Goal: Information Seeking & Learning: Learn about a topic

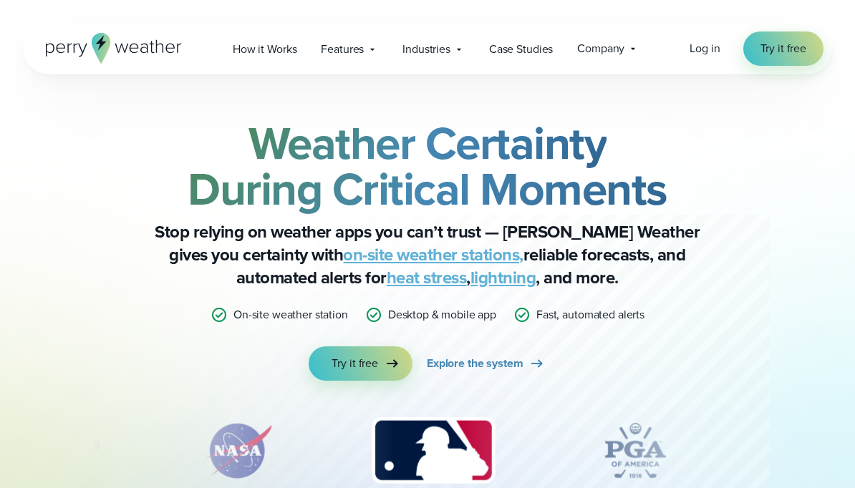
click at [263, 52] on span "How it Works" at bounding box center [265, 49] width 64 height 17
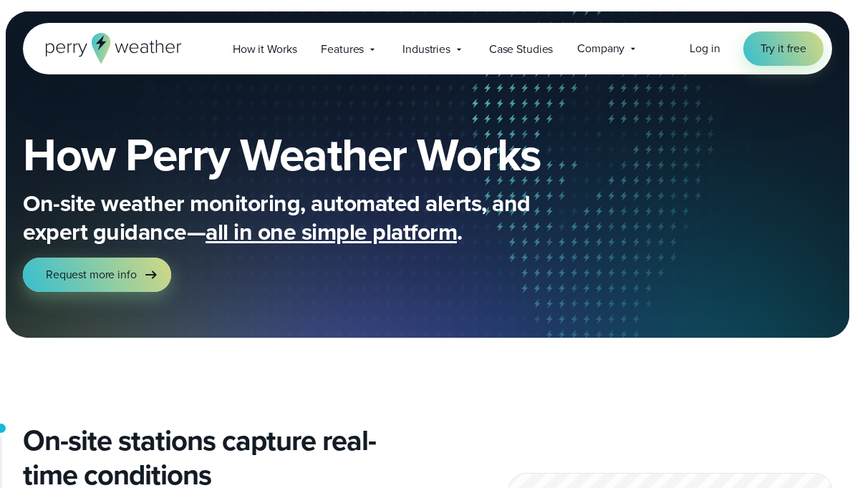
click at [622, 58] on div "Company Contact Us Reach out to us for sales or support questions" at bounding box center [608, 49] width 86 height 30
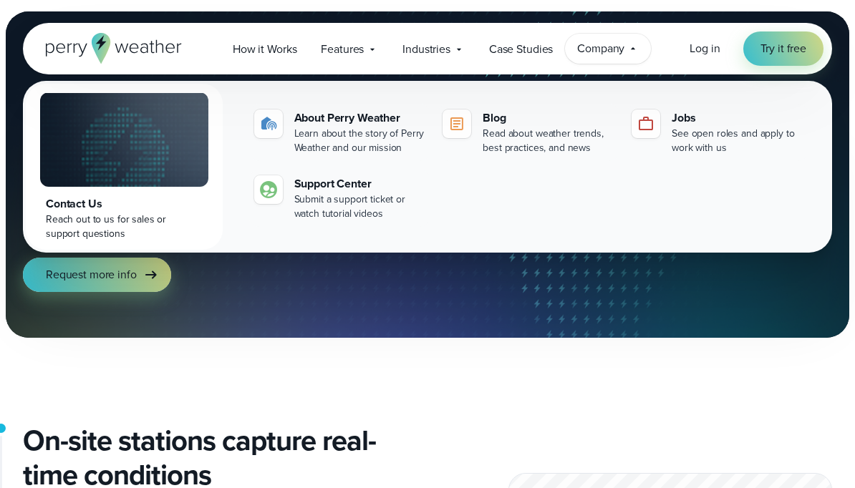
click at [333, 54] on span "Features" at bounding box center [342, 49] width 43 height 17
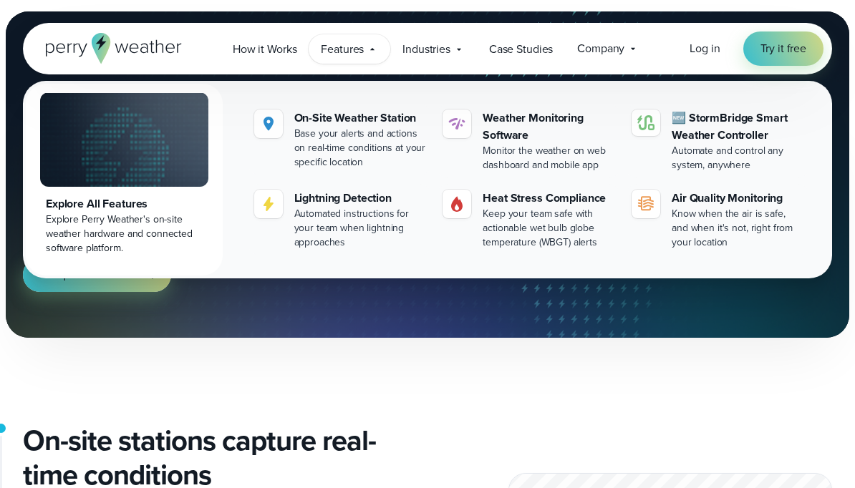
click at [97, 201] on div "Explore All Features" at bounding box center [124, 204] width 157 height 17
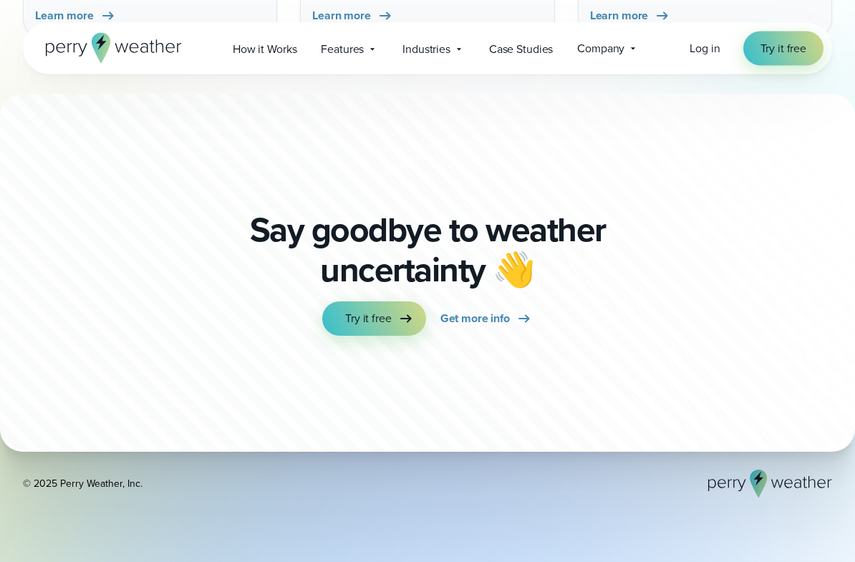
scroll to position [4703, 0]
click at [503, 310] on span "Get more info" at bounding box center [474, 318] width 69 height 17
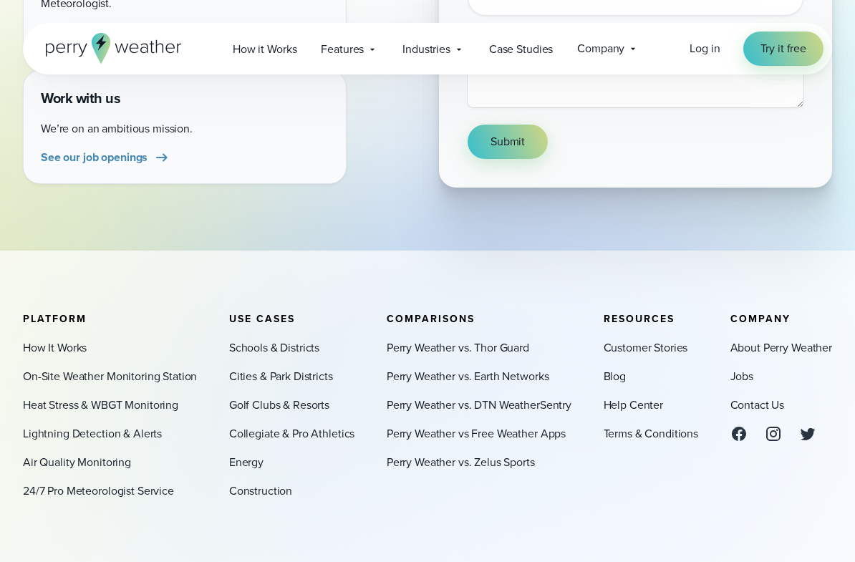
scroll to position [608, 0]
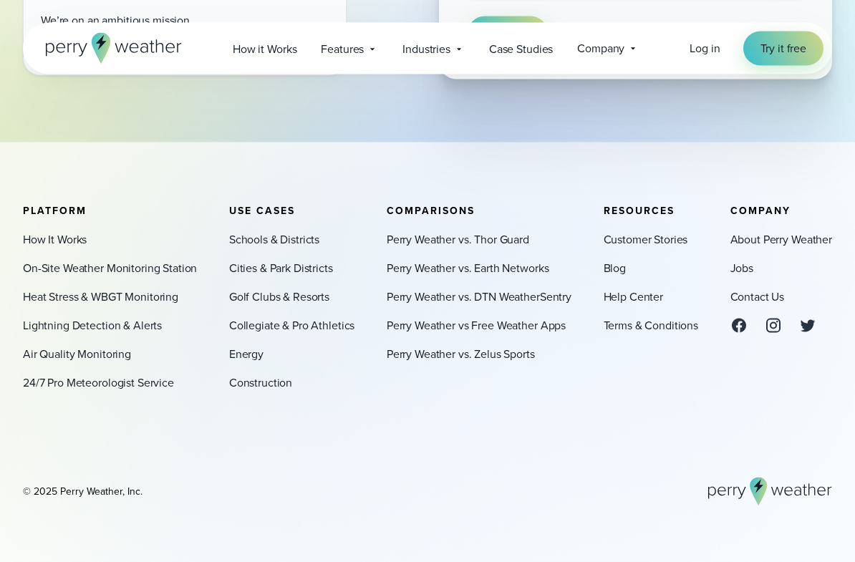
click at [83, 272] on link "On-Site Weather Monitoring Station" at bounding box center [110, 268] width 174 height 17
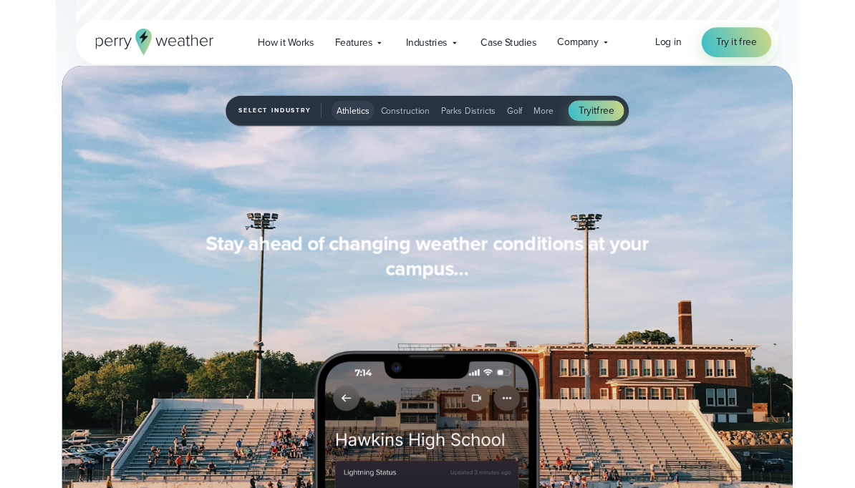
scroll to position [1108, 0]
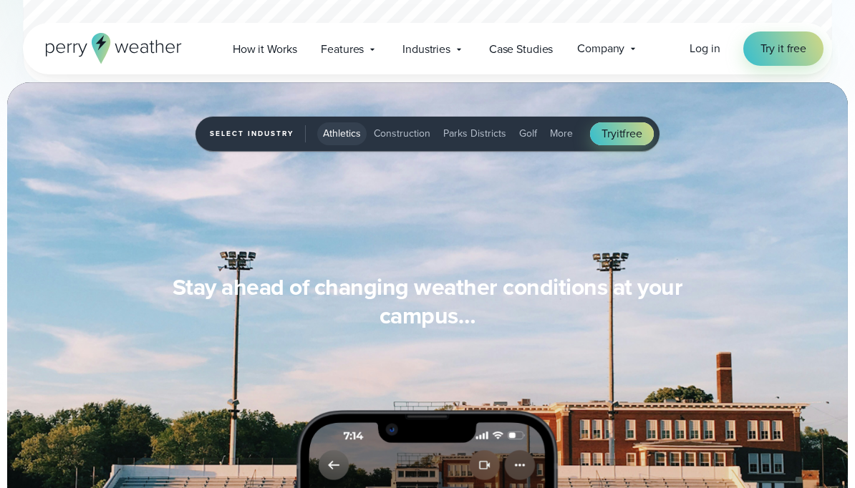
click at [554, 135] on span "More" at bounding box center [561, 133] width 23 height 15
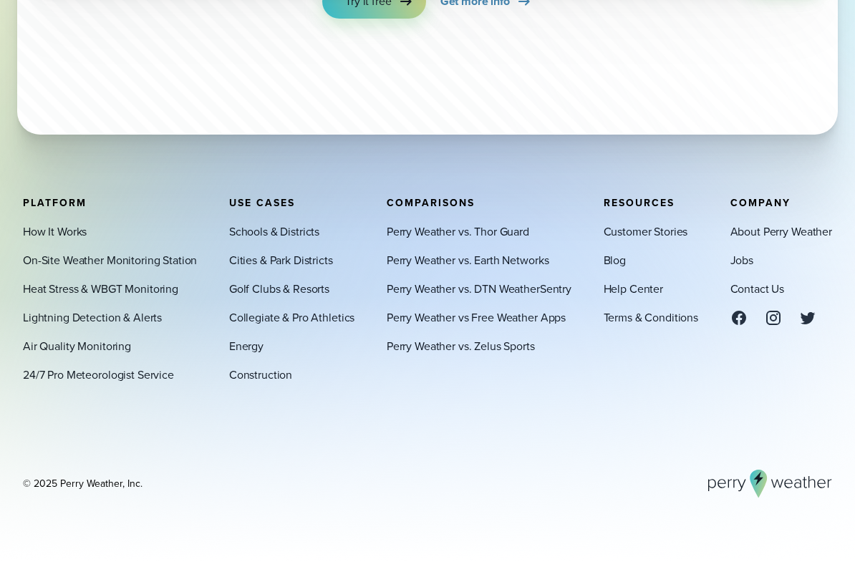
scroll to position [3528, 0]
click at [241, 270] on link "Cities & Park Districts" at bounding box center [281, 261] width 104 height 17
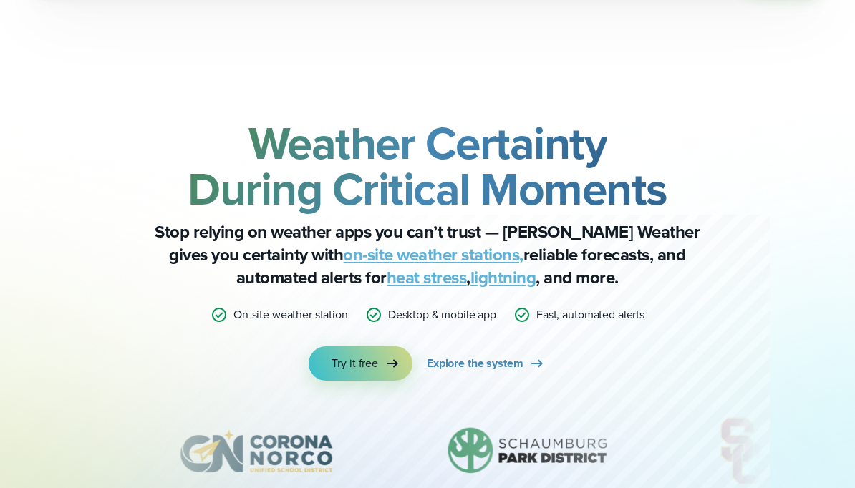
scroll to position [3455, 0]
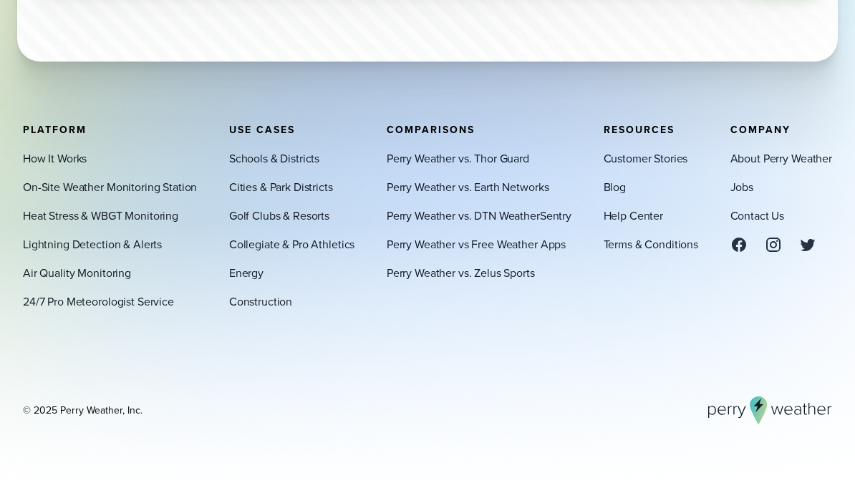
click at [240, 218] on link "Golf Clubs & Resorts" at bounding box center [279, 216] width 100 height 17
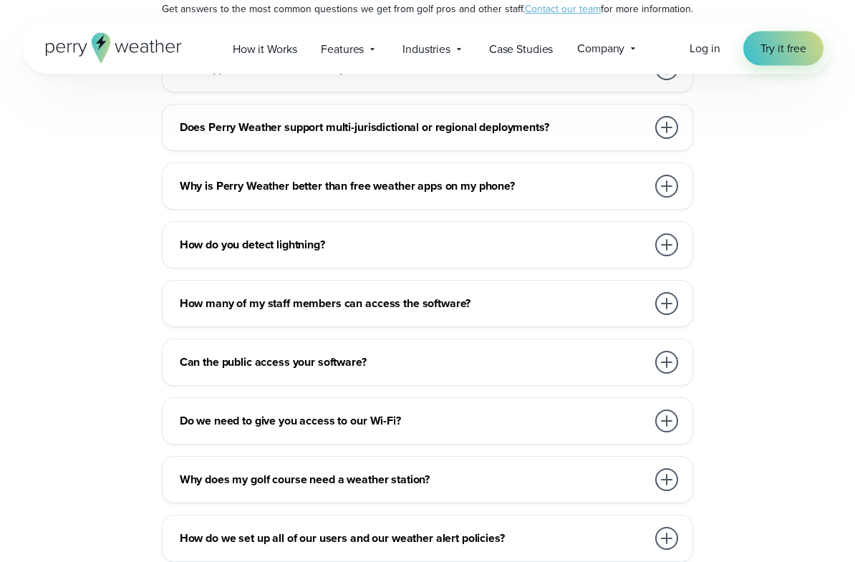
scroll to position [5719, 0]
click at [662, 192] on div at bounding box center [666, 186] width 23 height 23
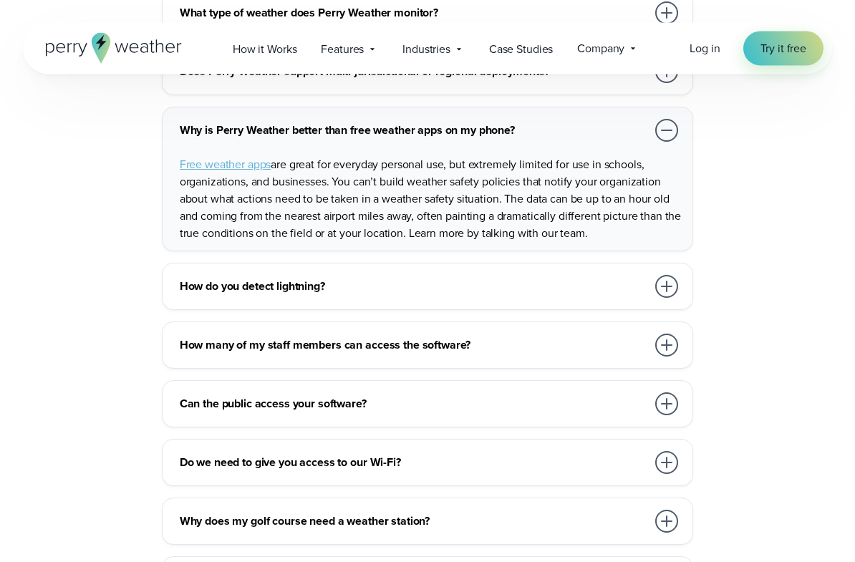
scroll to position [5953, 0]
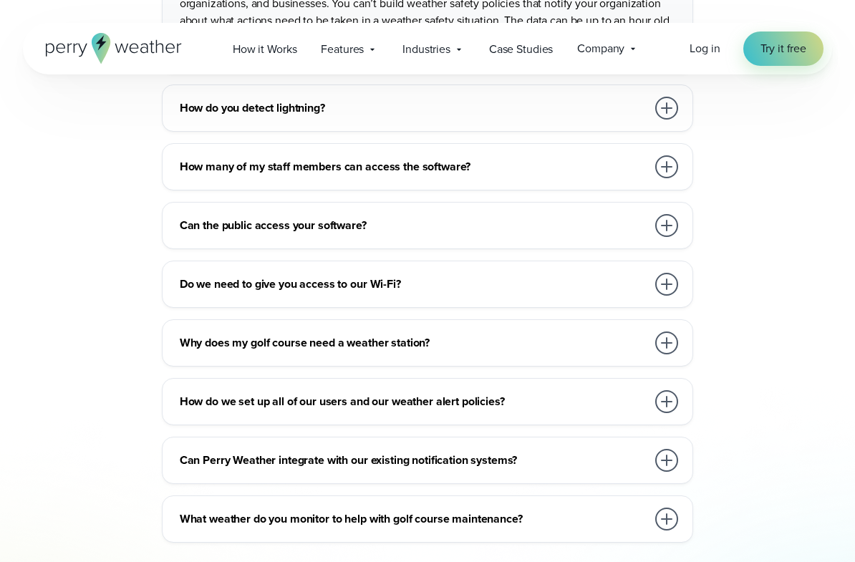
click at [662, 229] on div at bounding box center [666, 225] width 23 height 23
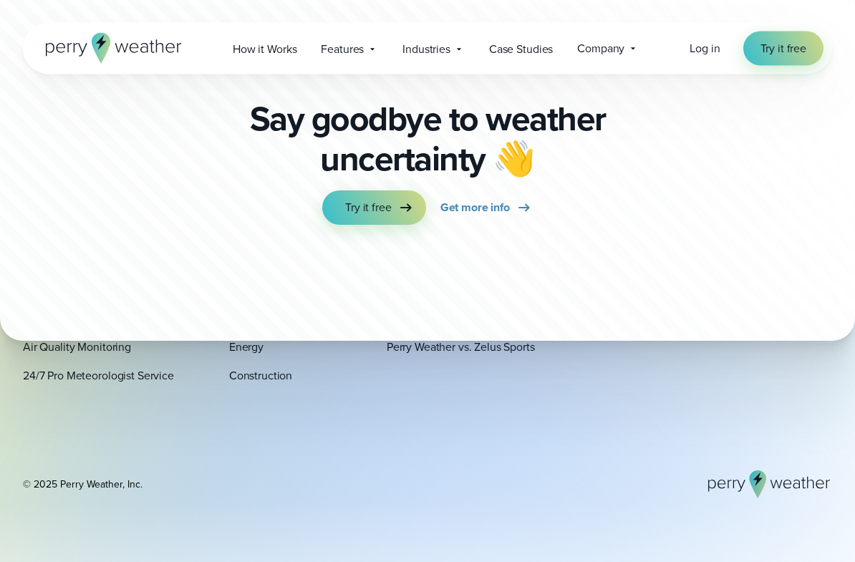
scroll to position [6554, 0]
click at [366, 216] on span "Try it free" at bounding box center [368, 207] width 46 height 17
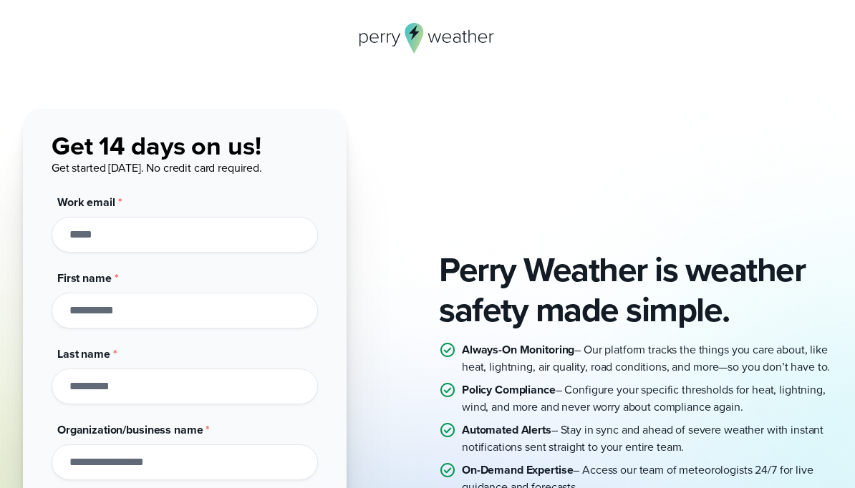
click at [402, 46] on icon at bounding box center [428, 38] width 136 height 31
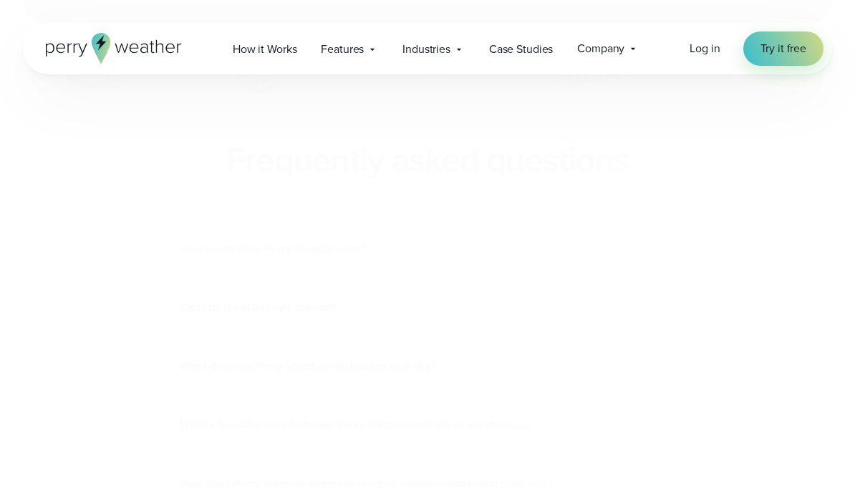
scroll to position [37, 0]
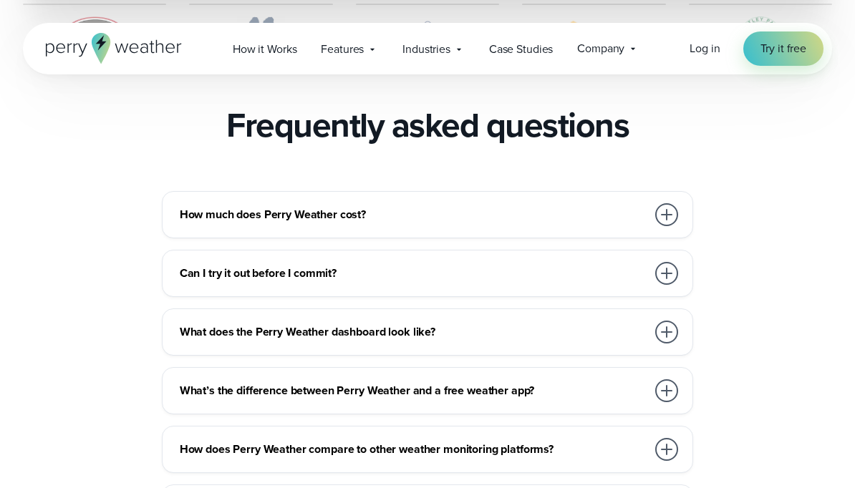
click at [662, 203] on div at bounding box center [666, 214] width 23 height 23
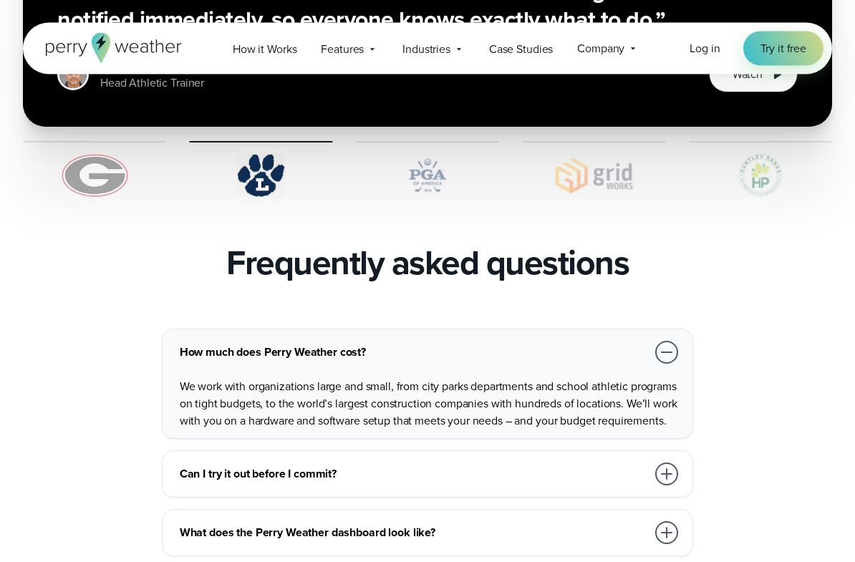
scroll to position [3060, 0]
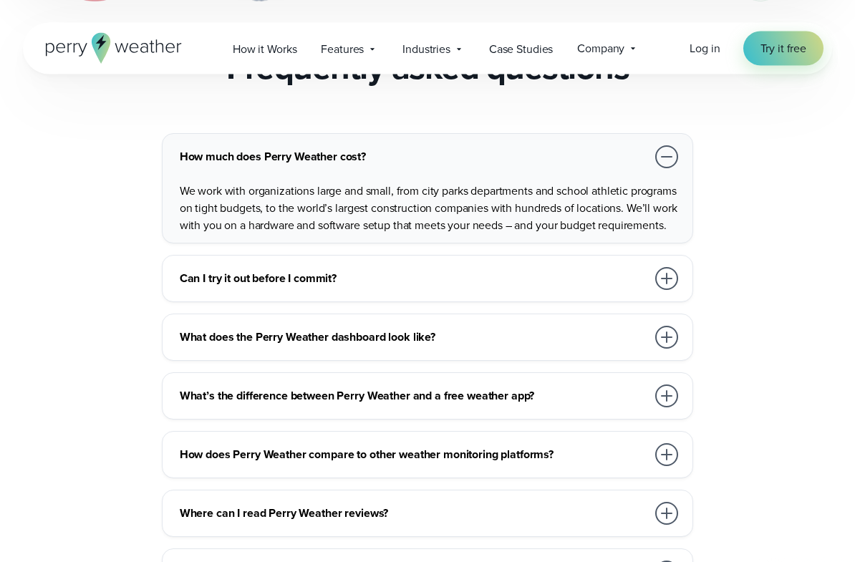
click at [677, 324] on div at bounding box center [666, 338] width 29 height 29
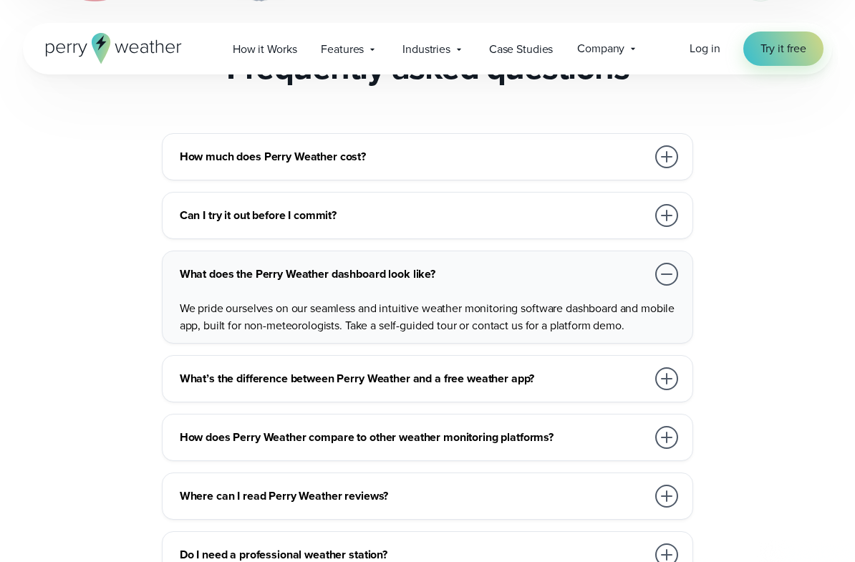
click at [675, 367] on div at bounding box center [666, 378] width 23 height 23
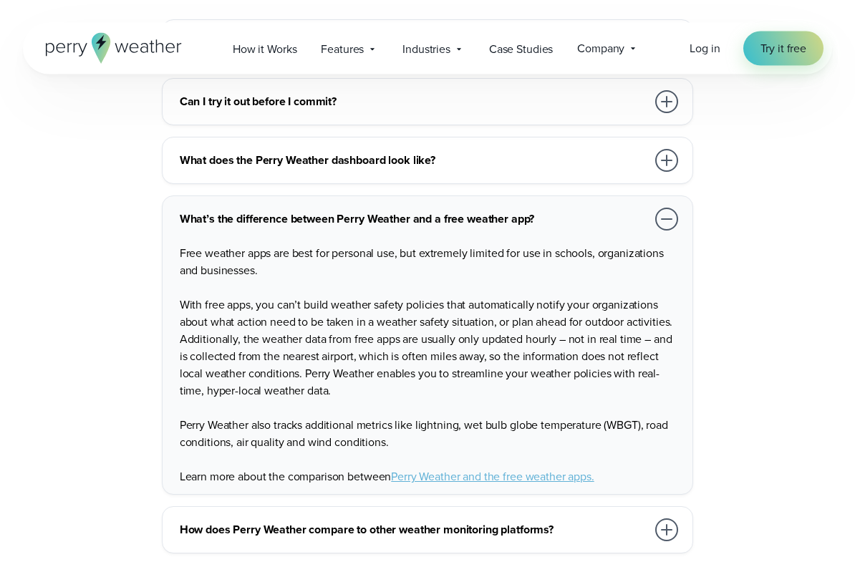
scroll to position [3324, 0]
click at [551, 468] on link "Perry Weather and the free weather apps." at bounding box center [492, 476] width 203 height 16
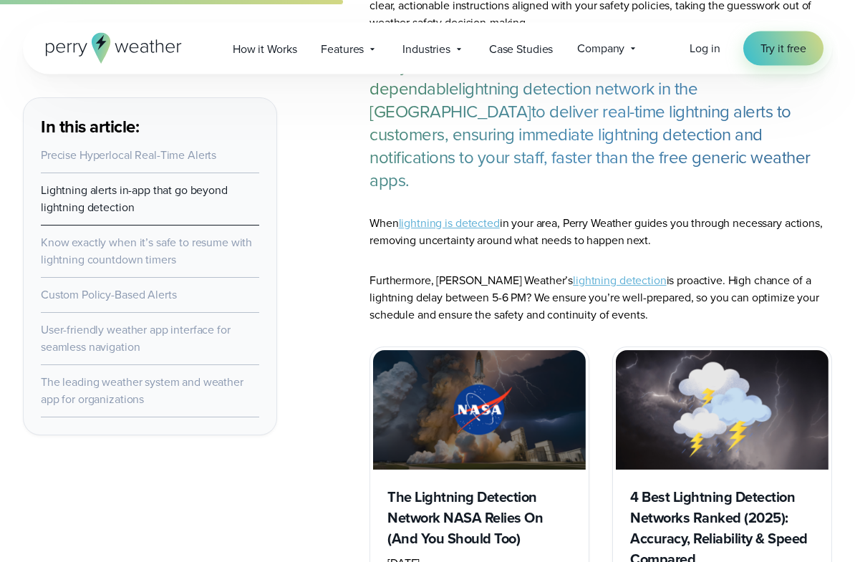
scroll to position [2184, 0]
